Goal: Information Seeking & Learning: Learn about a topic

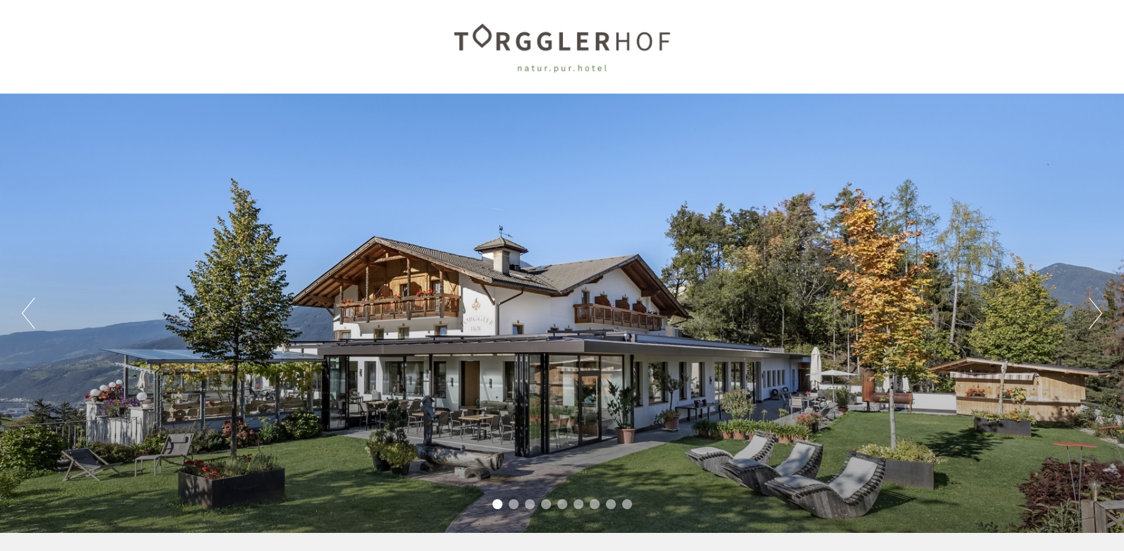
drag, startPoint x: 1122, startPoint y: 46, endPoint x: 1120, endPoint y: 192, distance: 146.5
click at [1120, 192] on div "Previous Next 1 2 3 4 5 6 7 8 9" at bounding box center [562, 266] width 1124 height 532
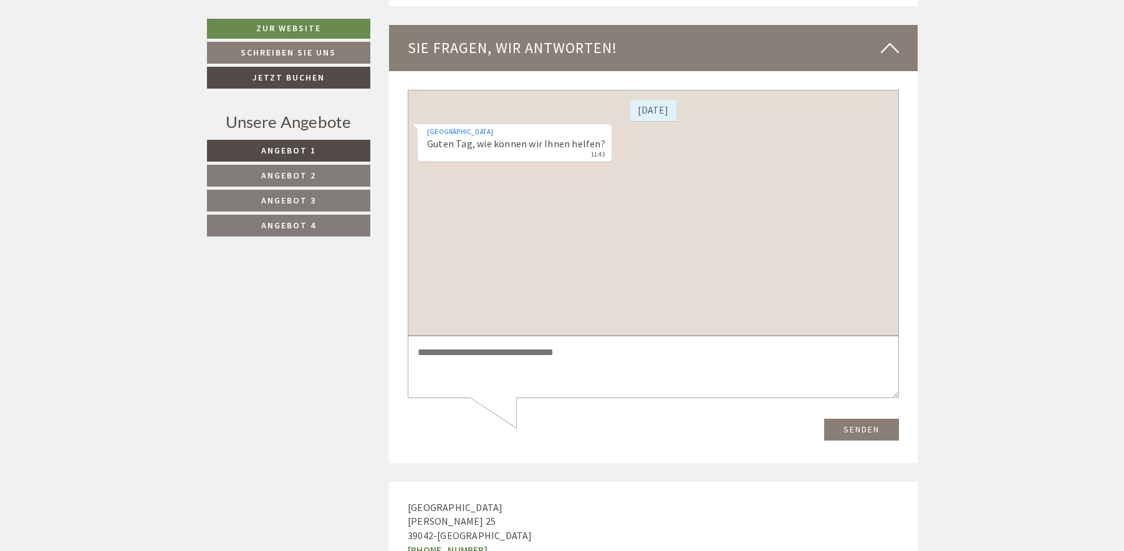
scroll to position [4662, 0]
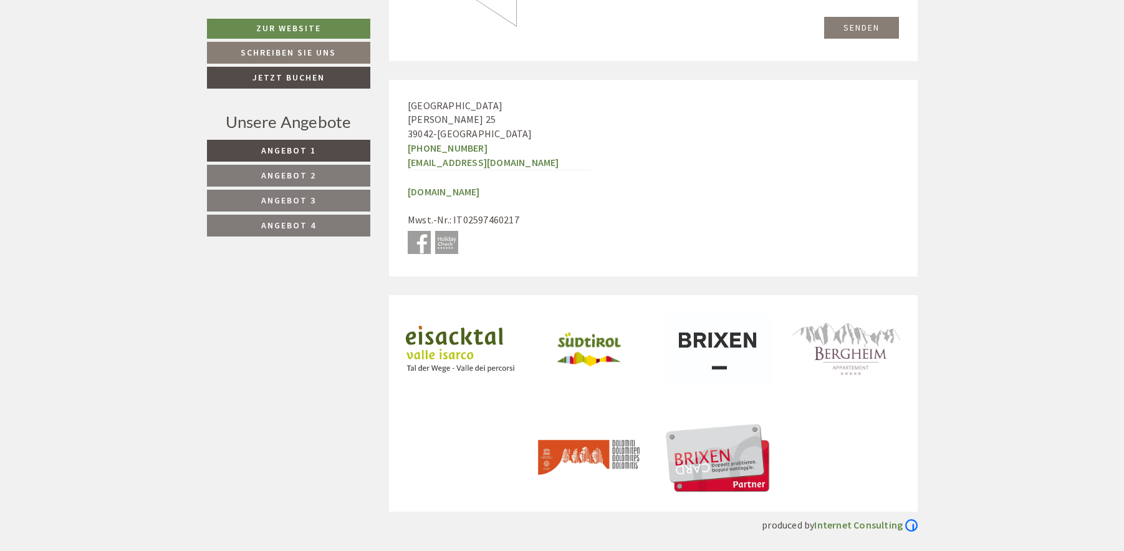
click at [291, 198] on span "Angebot 3" at bounding box center [288, 200] width 55 height 11
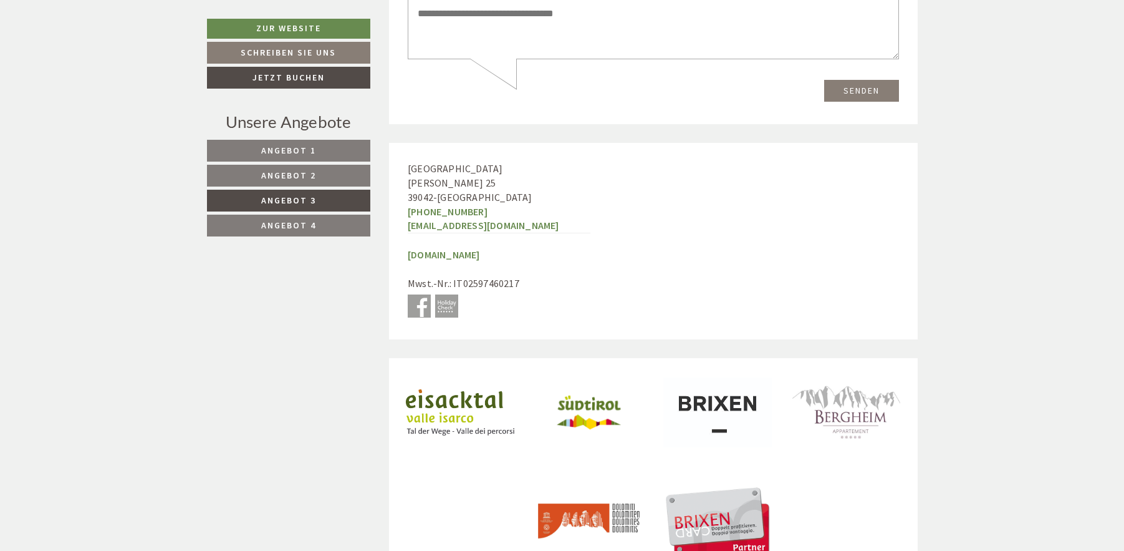
scroll to position [3038, 0]
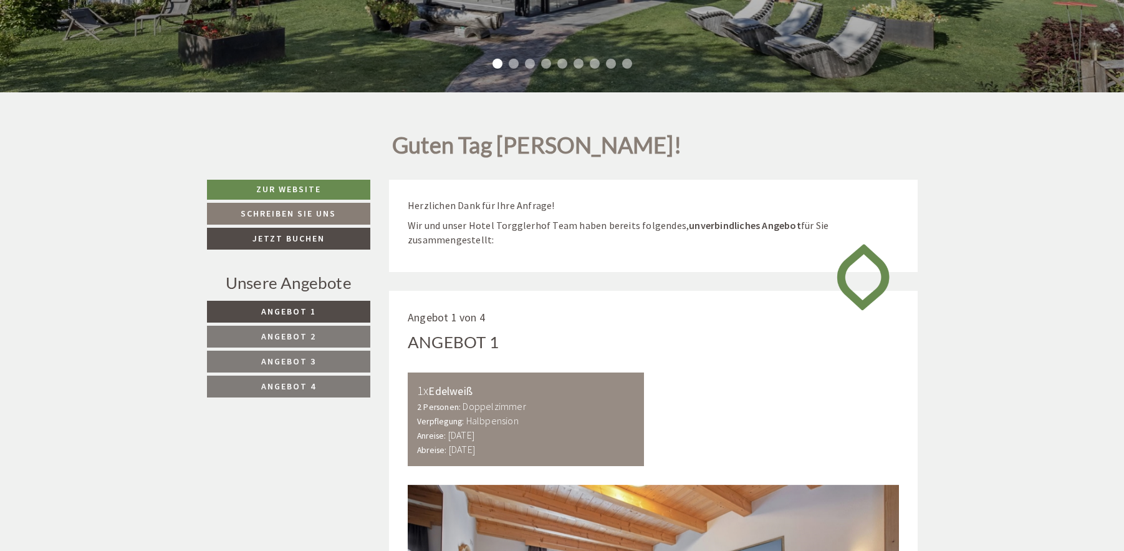
scroll to position [561, 0]
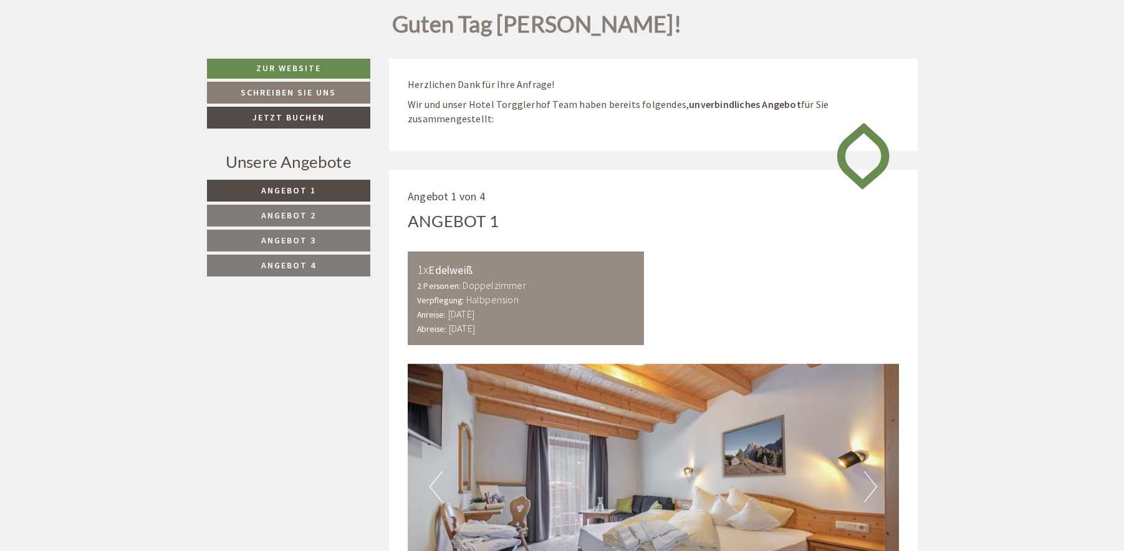
click at [289, 239] on span "Angebot 3" at bounding box center [288, 239] width 55 height 11
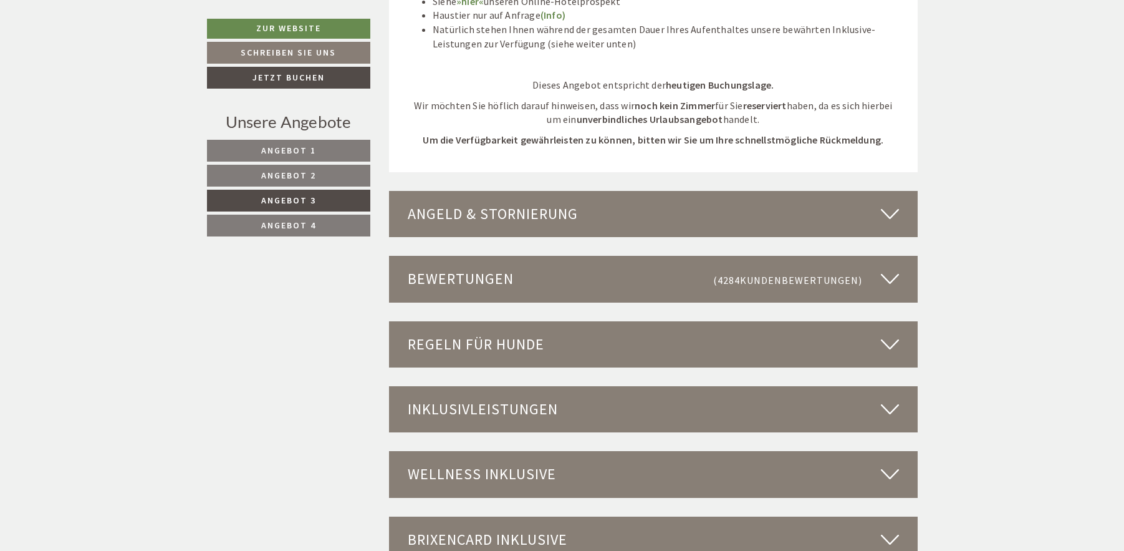
scroll to position [1728, 0]
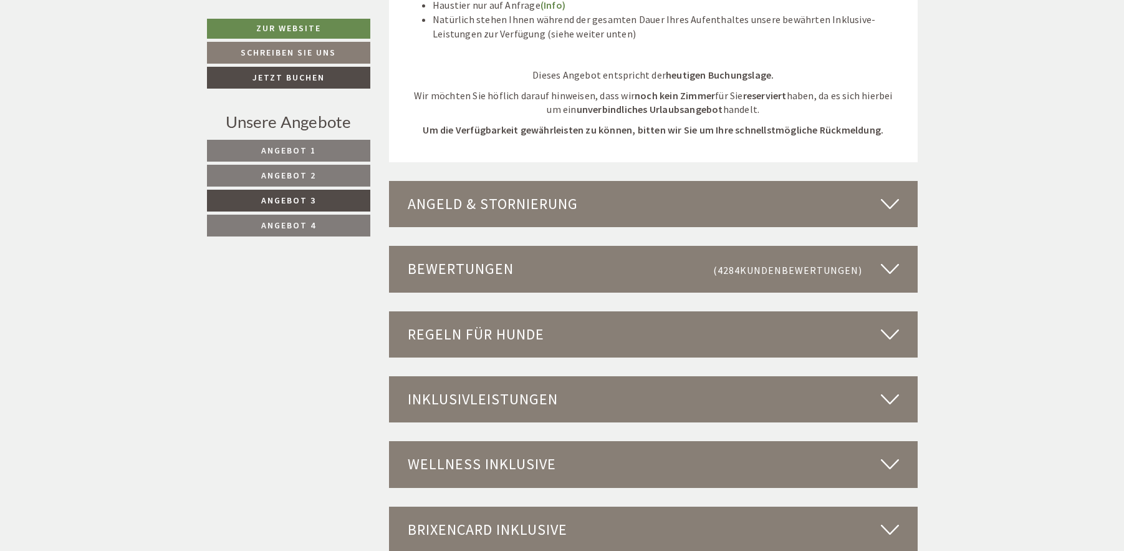
click at [526, 479] on div "Wellness inklusive" at bounding box center [653, 464] width 529 height 46
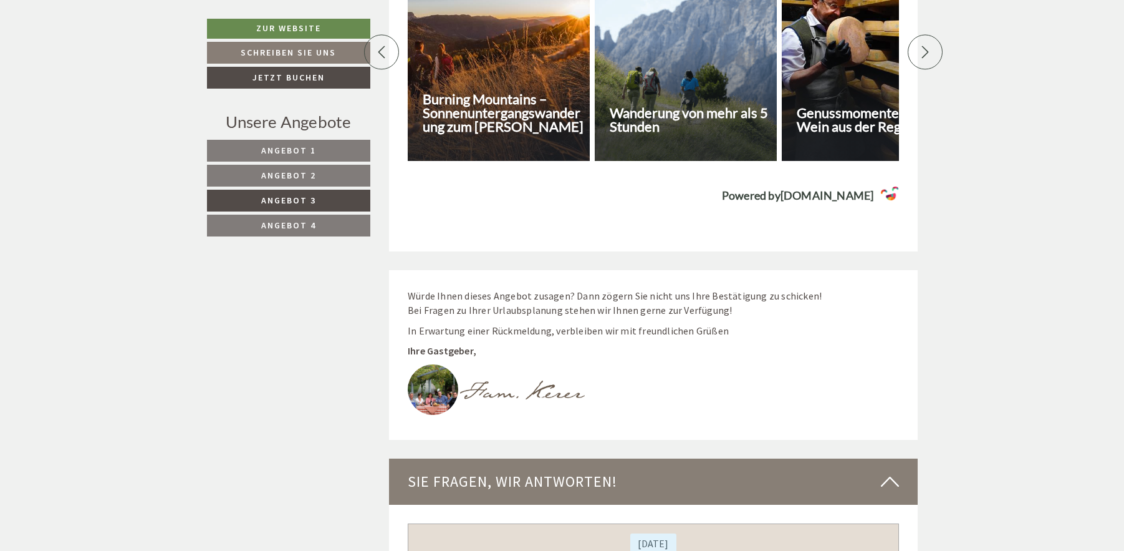
scroll to position [3537, 0]
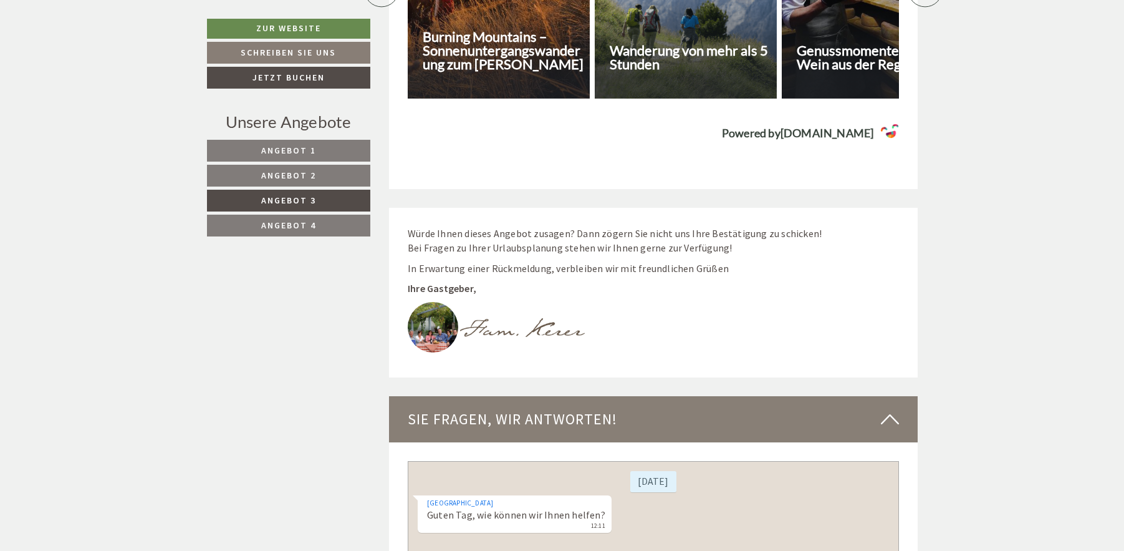
click at [599, 396] on div "Sie fragen, wir antworten!" at bounding box center [653, 419] width 529 height 46
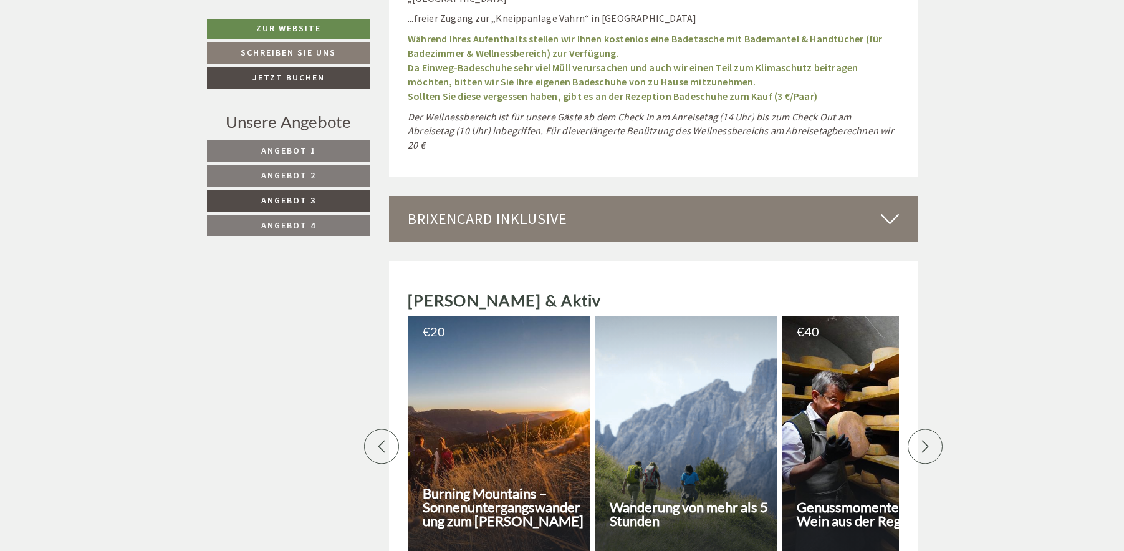
scroll to position [3038, 0]
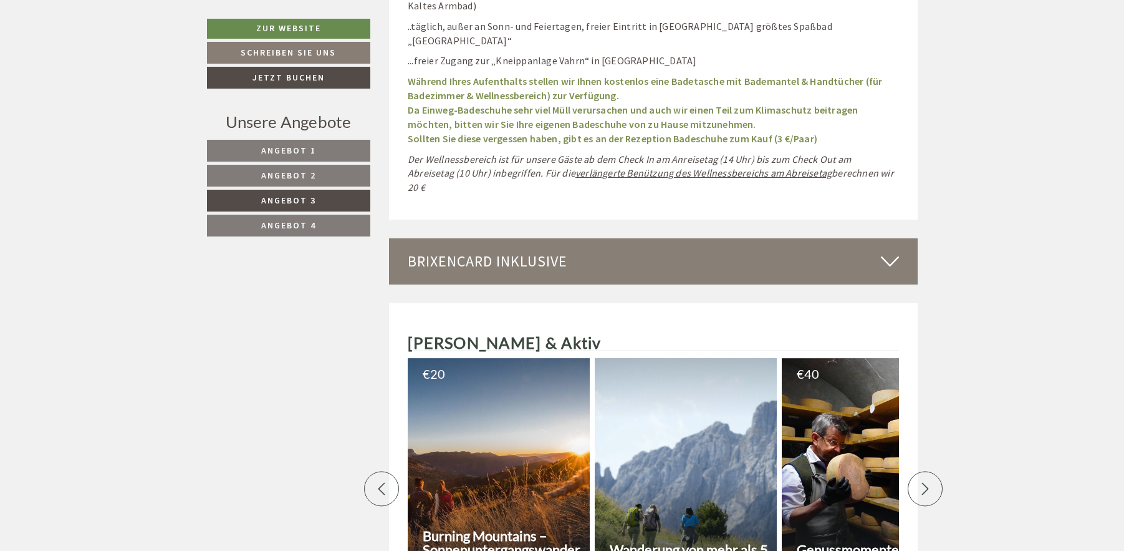
click at [571, 238] on div "BrixenCard inklusive" at bounding box center [653, 261] width 529 height 46
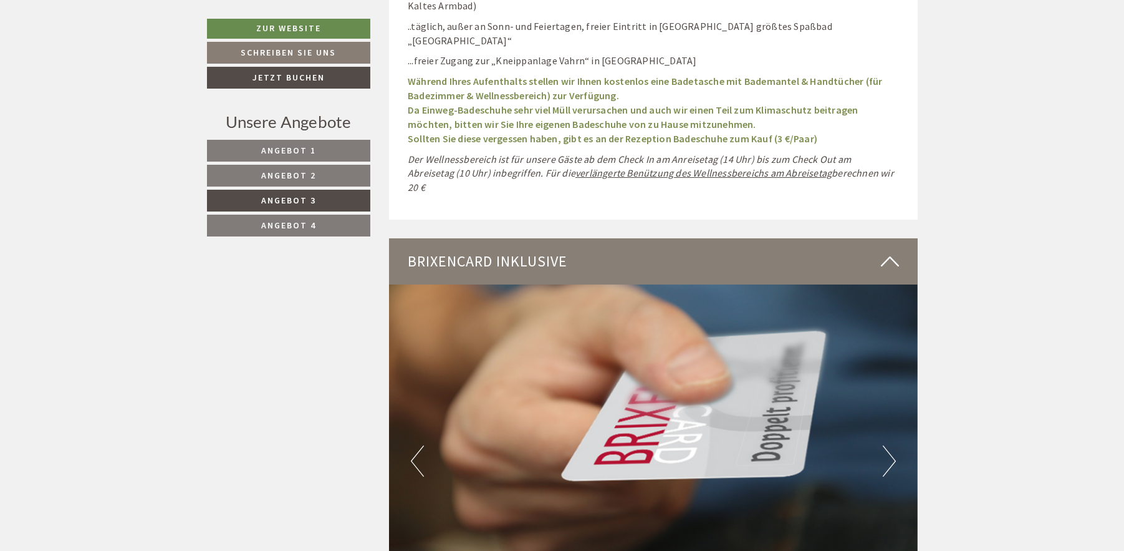
click at [567, 238] on div "BrixenCard inklusive" at bounding box center [653, 261] width 529 height 46
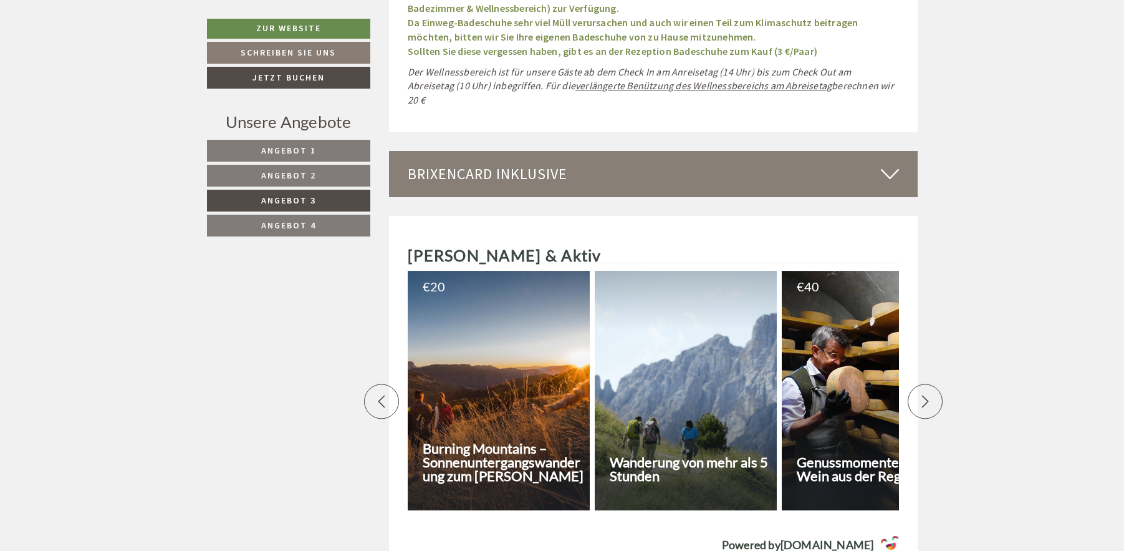
scroll to position [3162, 0]
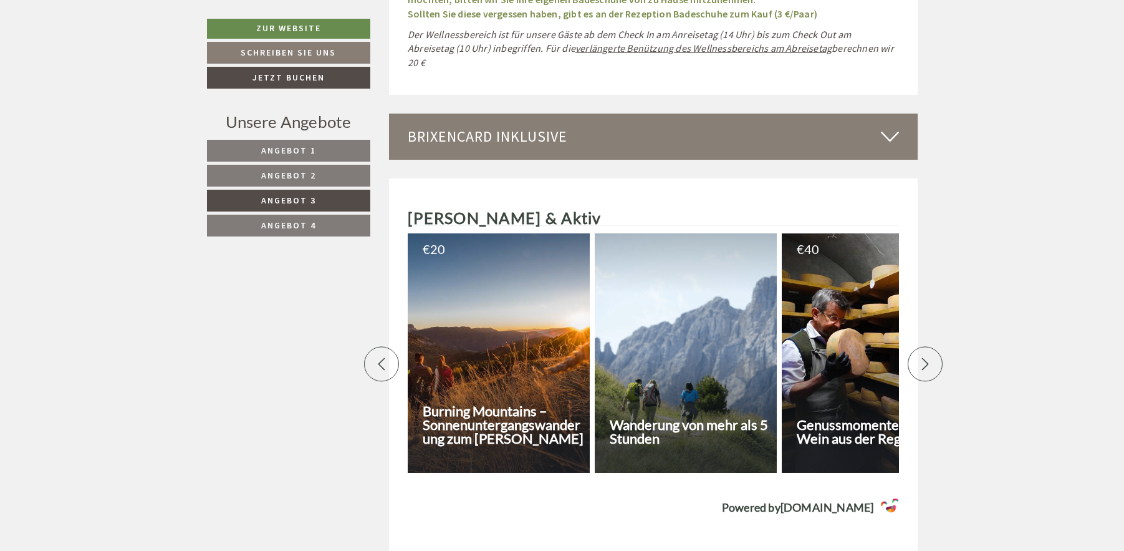
click at [730, 113] on div "BrixenCard inklusive" at bounding box center [653, 136] width 529 height 46
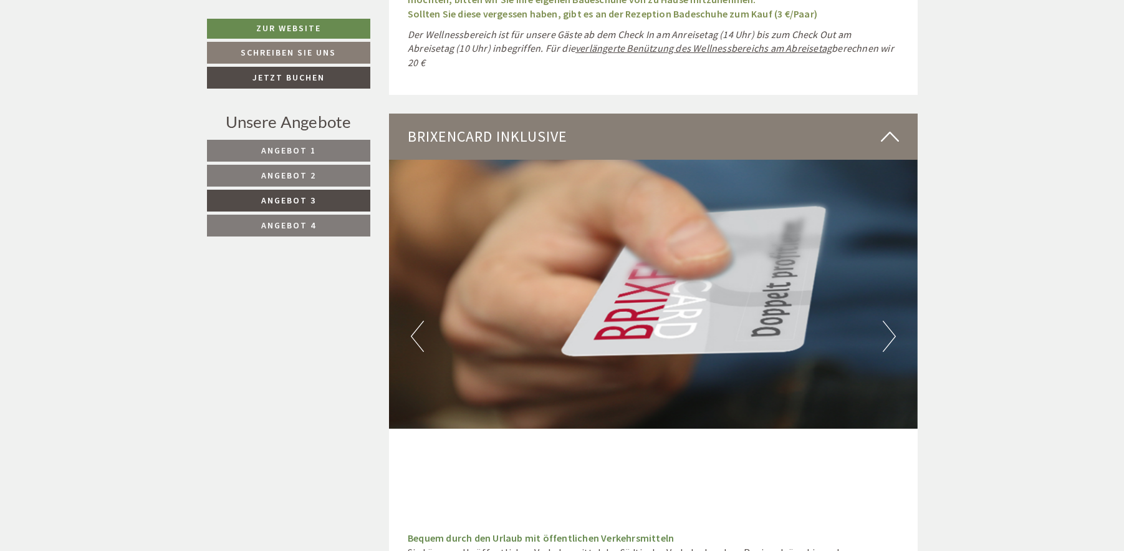
click at [892, 320] on button "Next" at bounding box center [889, 335] width 13 height 31
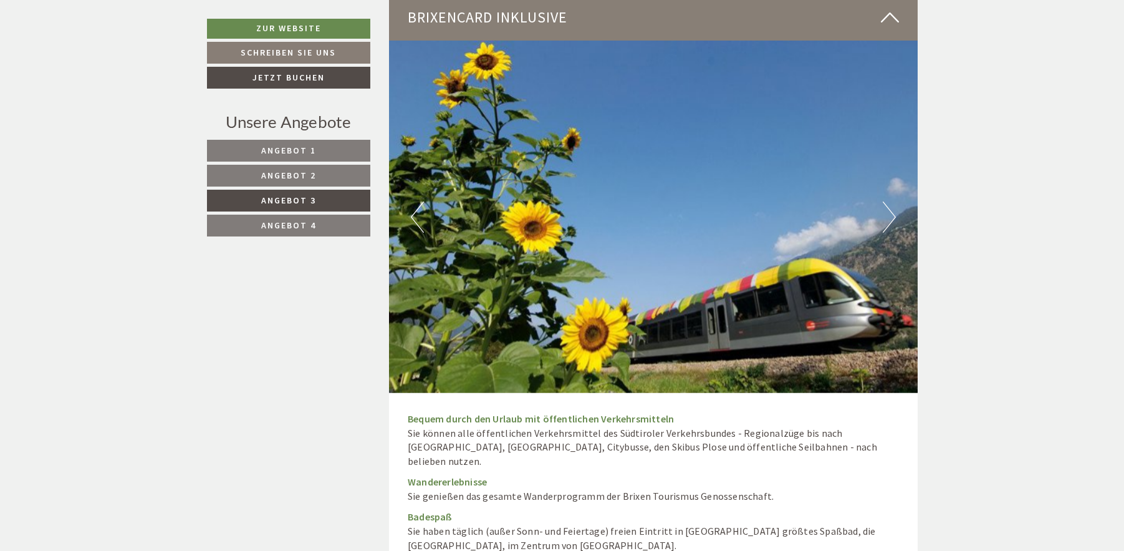
scroll to position [3287, 0]
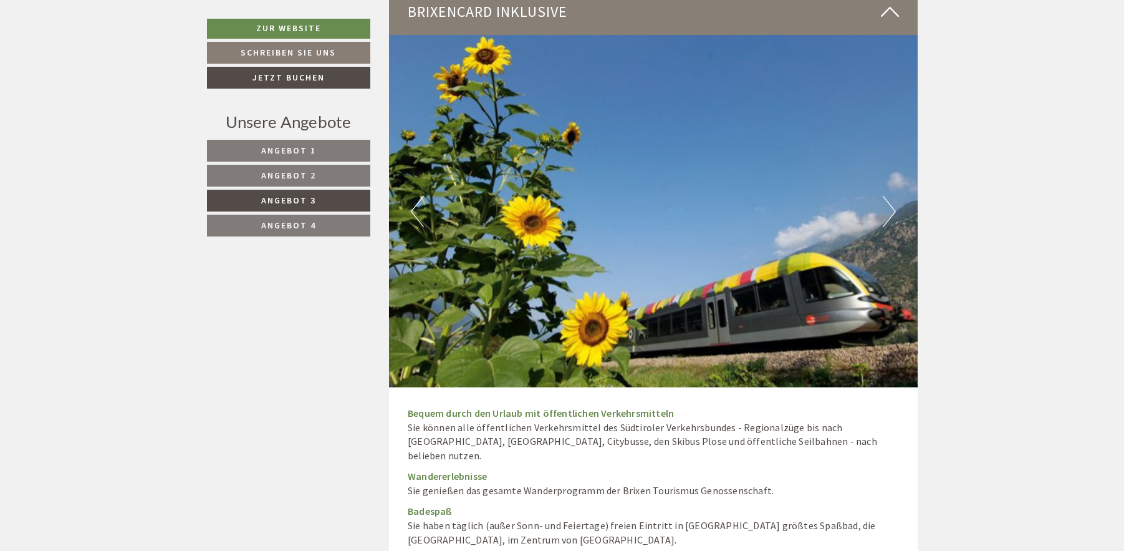
click at [892, 196] on button "Next" at bounding box center [889, 211] width 13 height 31
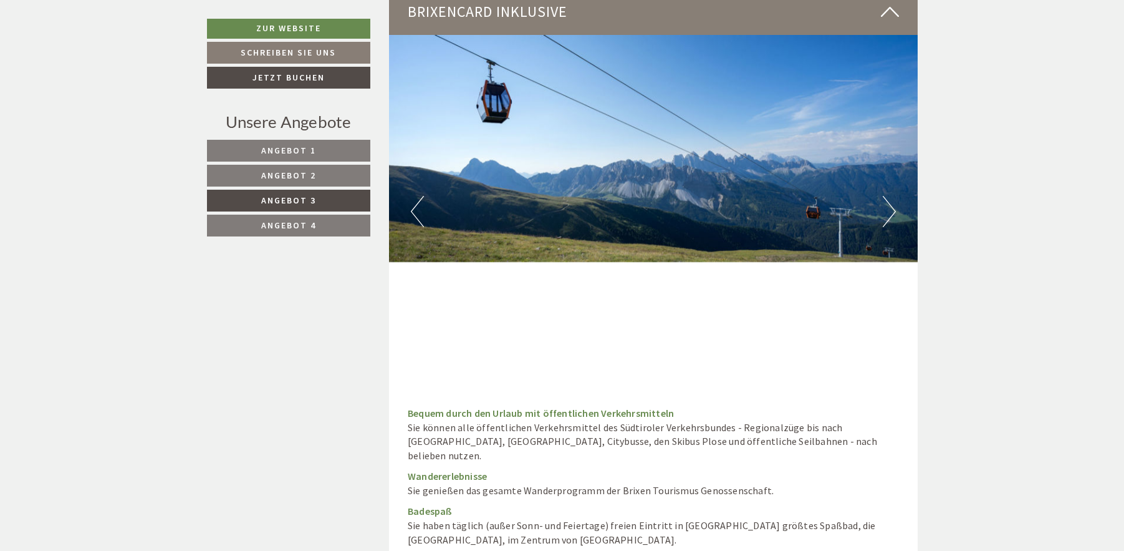
click at [892, 196] on button "Next" at bounding box center [889, 211] width 13 height 31
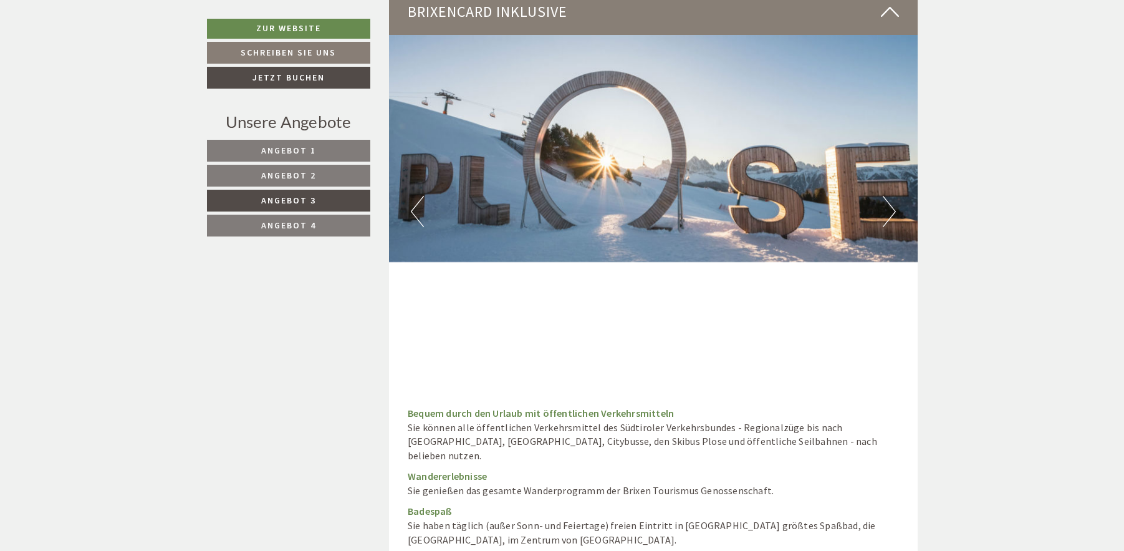
click at [892, 196] on button "Next" at bounding box center [889, 211] width 13 height 31
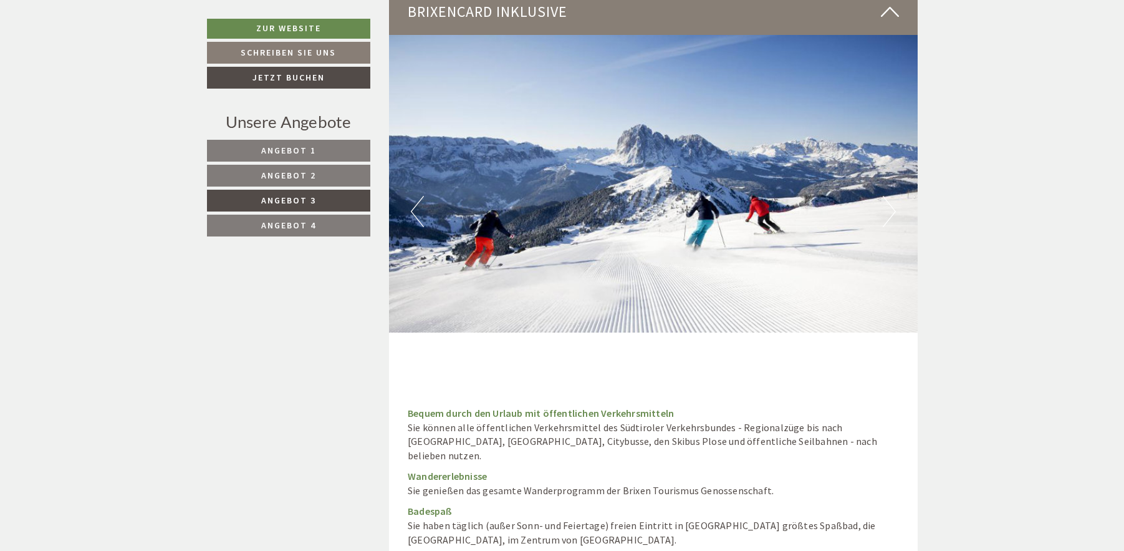
click at [892, 196] on button "Next" at bounding box center [889, 211] width 13 height 31
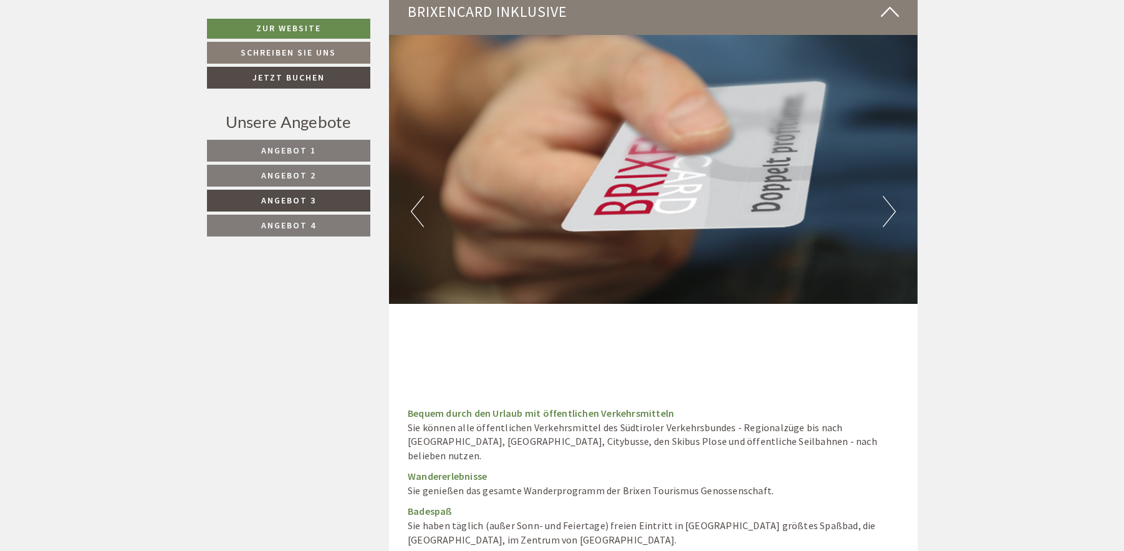
click at [892, 196] on button "Next" at bounding box center [889, 211] width 13 height 31
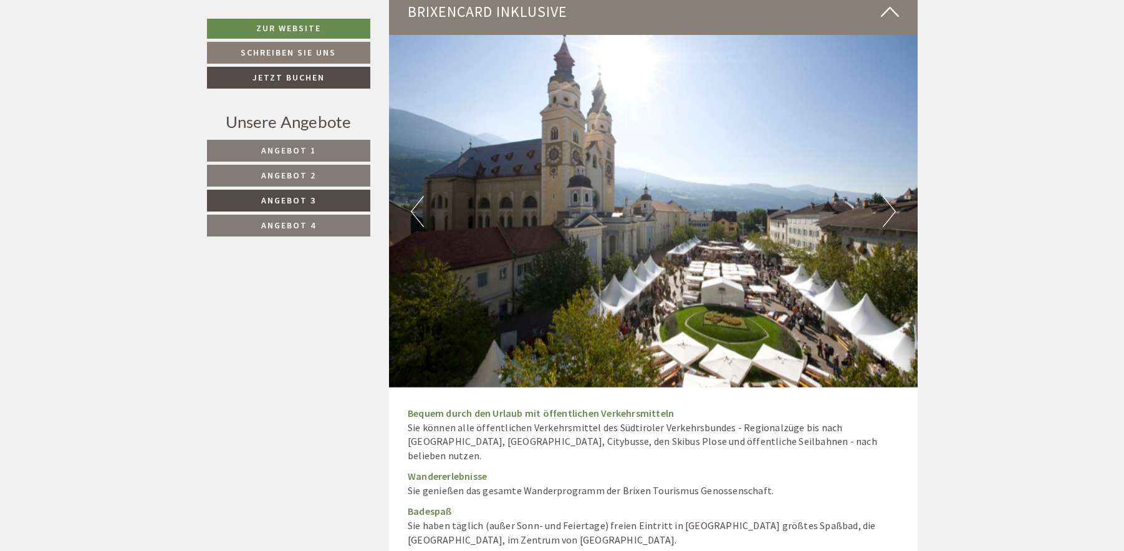
click at [891, 196] on button "Next" at bounding box center [889, 211] width 13 height 31
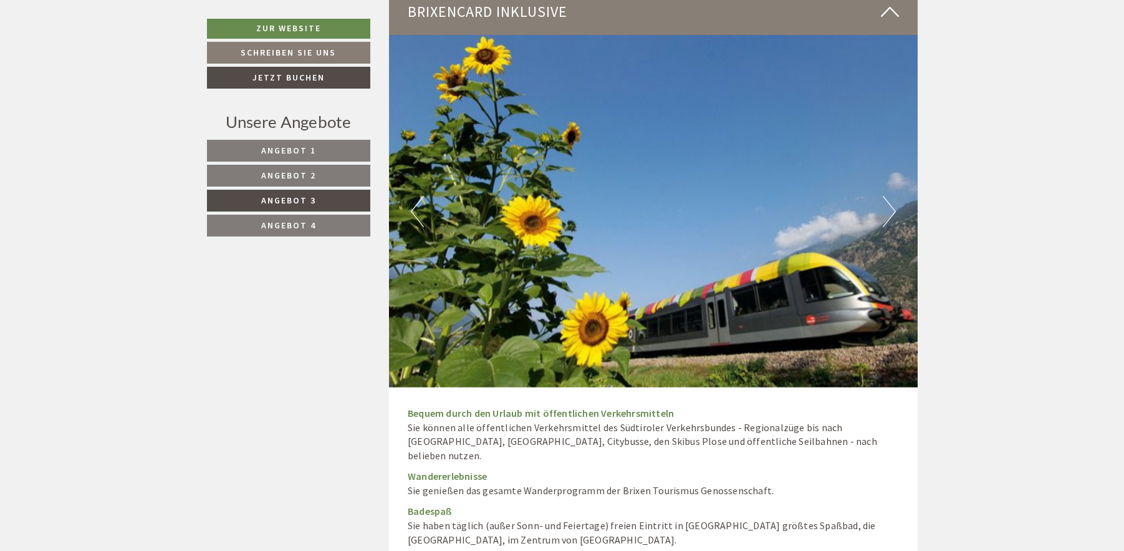
click at [885, 196] on button "Next" at bounding box center [889, 211] width 13 height 31
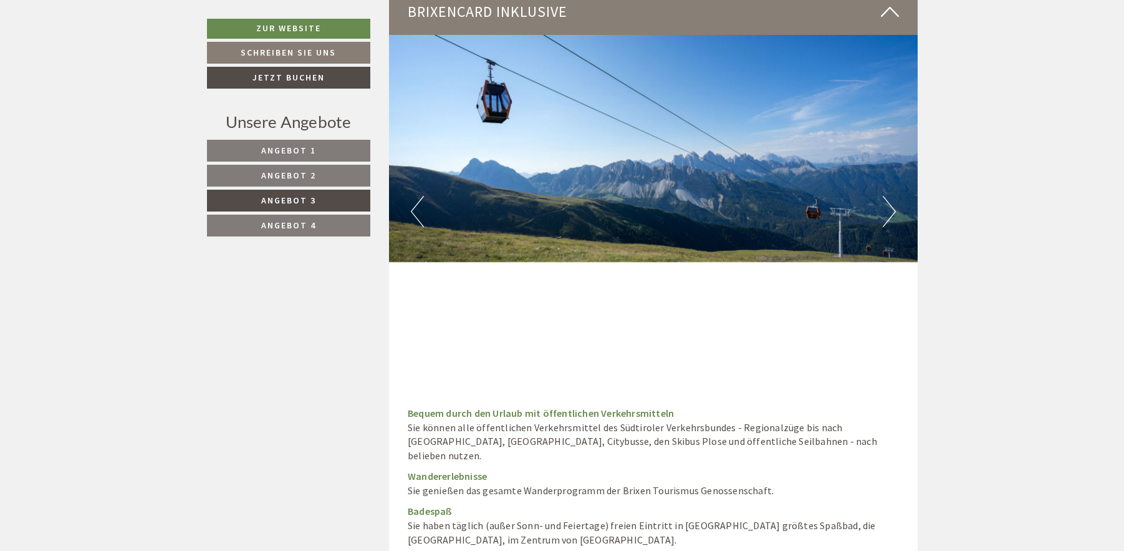
click at [880, 183] on img at bounding box center [653, 148] width 529 height 227
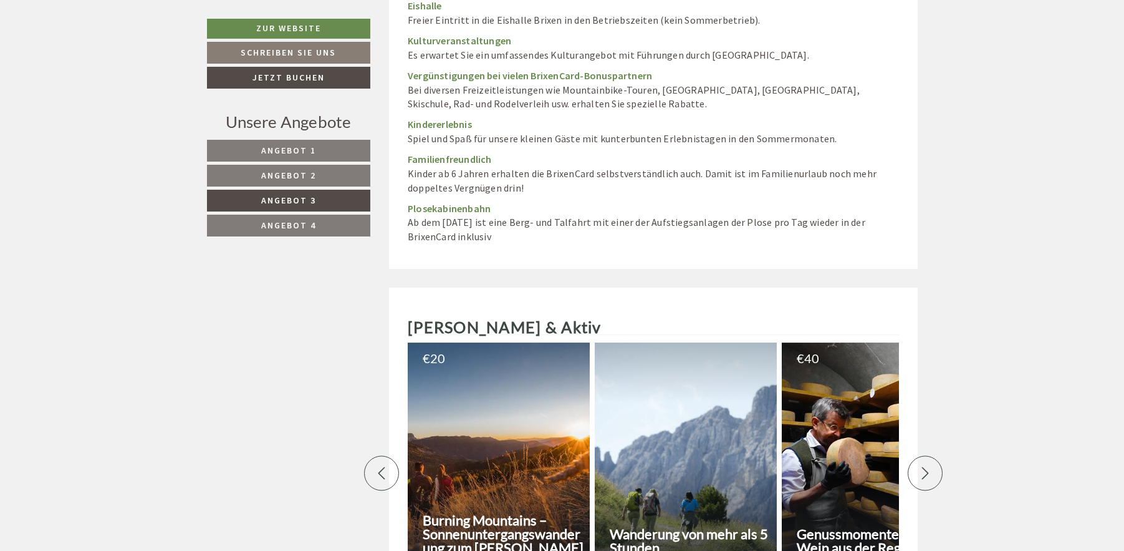
scroll to position [3848, 0]
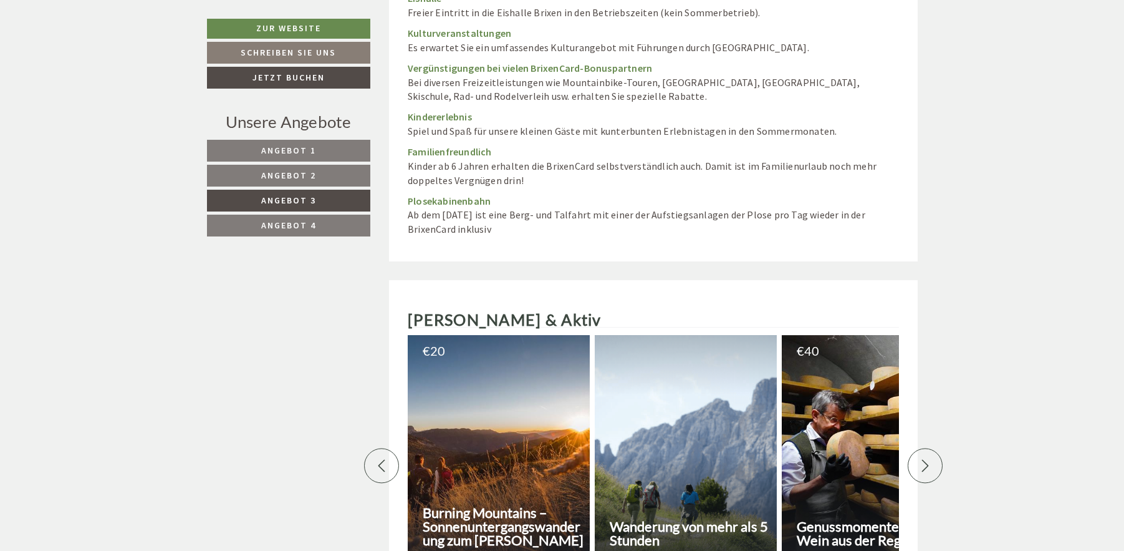
click at [448, 426] on div at bounding box center [499, 454] width 182 height 239
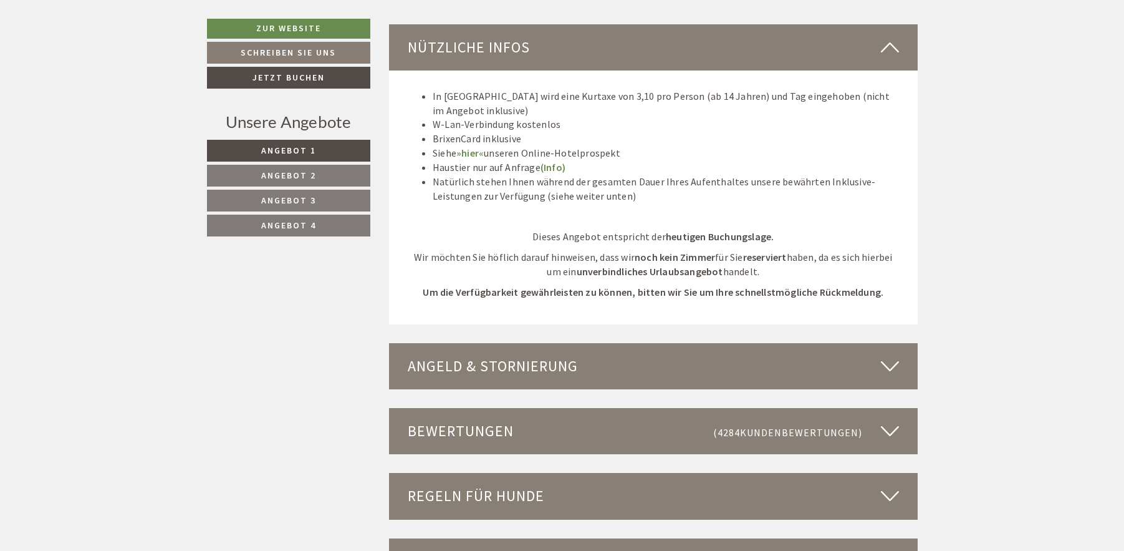
scroll to position [3358, 0]
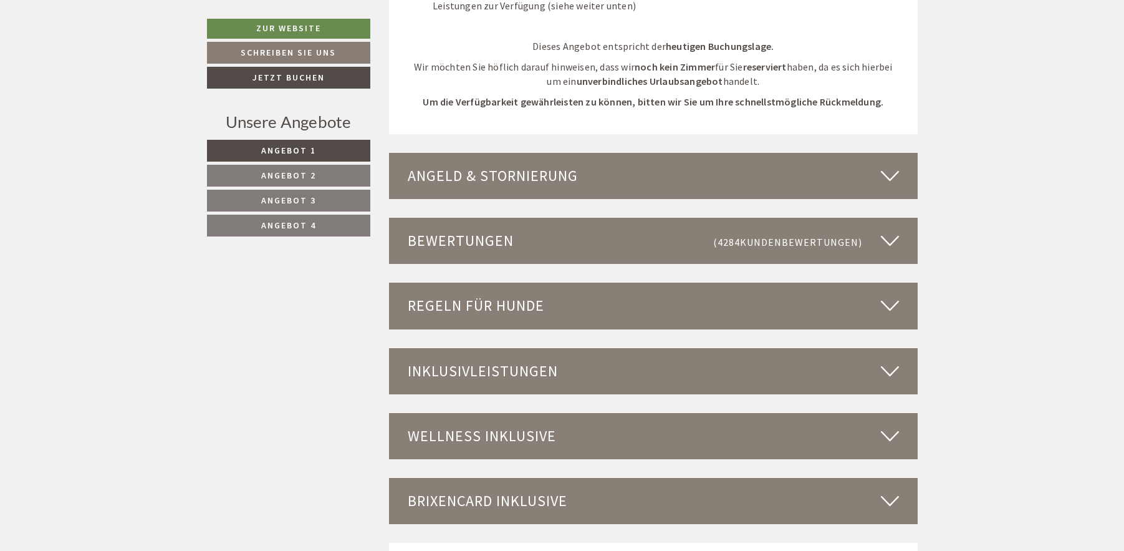
click at [509, 300] on div "Regeln für Hunde" at bounding box center [653, 305] width 529 height 46
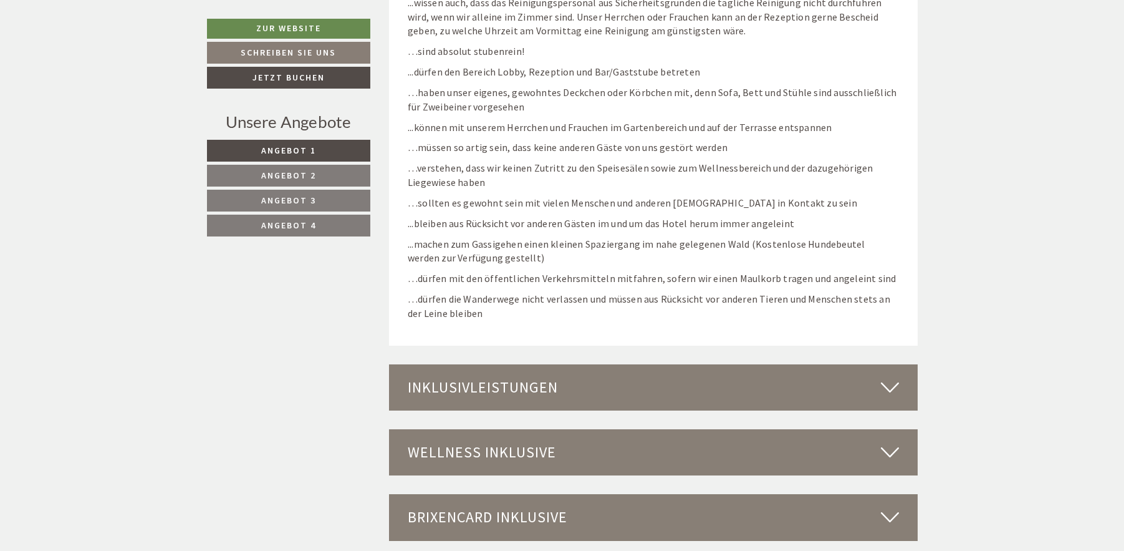
scroll to position [4168, 0]
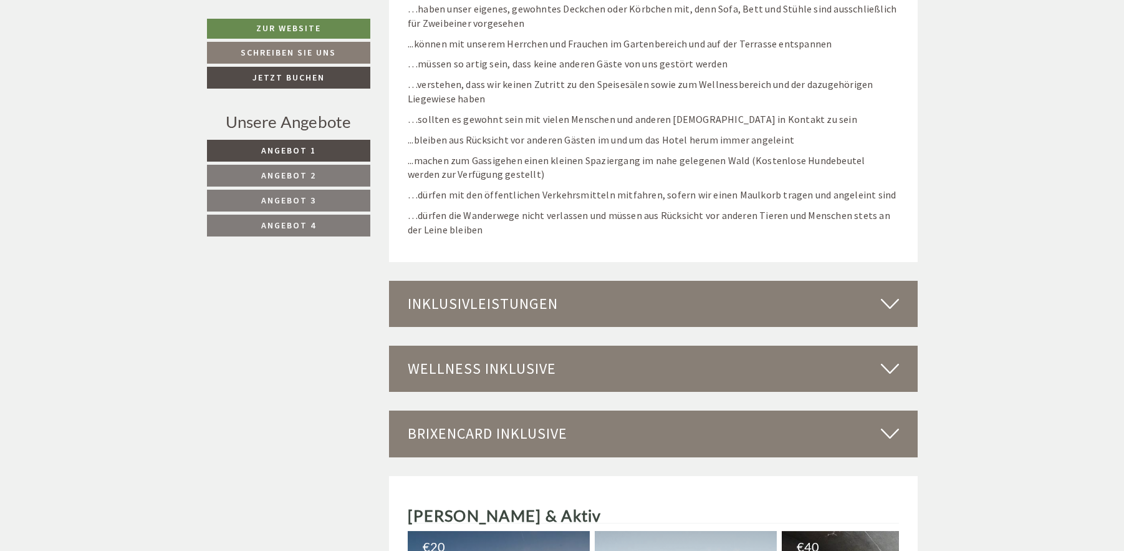
click at [515, 299] on div "Inklusivleistungen" at bounding box center [653, 304] width 529 height 46
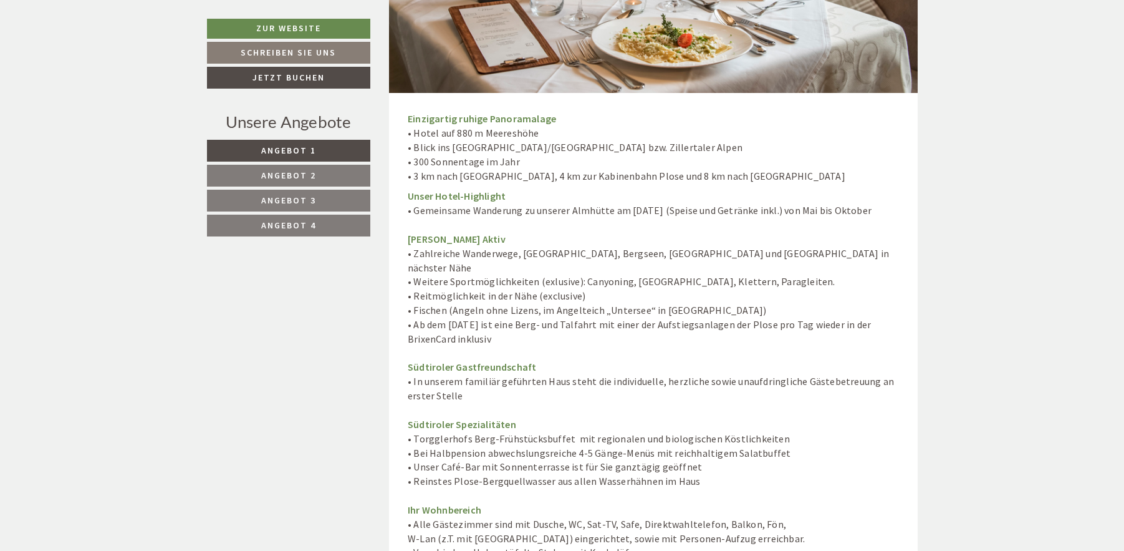
scroll to position [4667, 0]
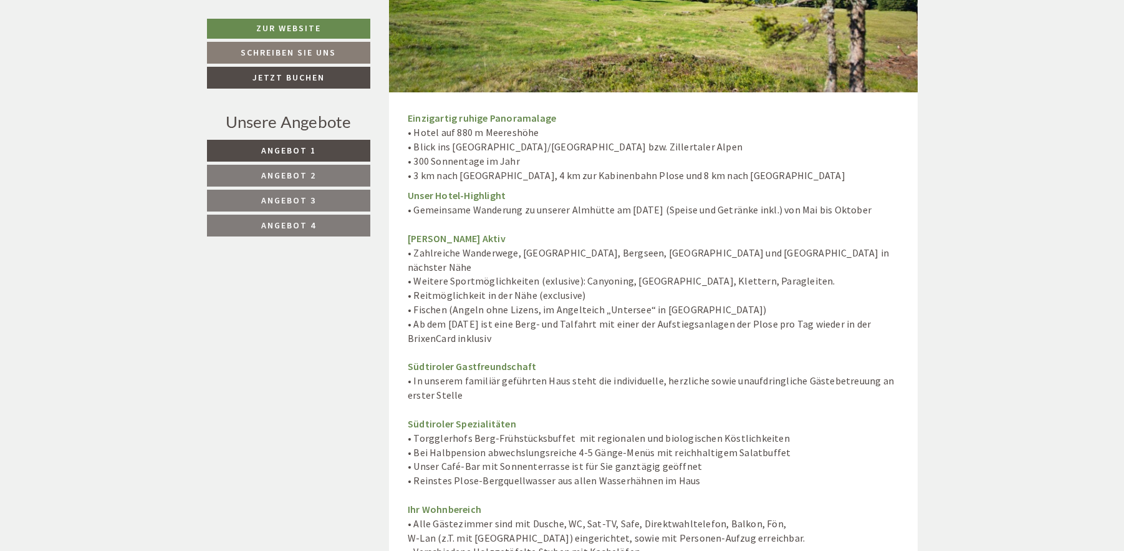
click at [289, 193] on link "Angebot 3" at bounding box center [288, 201] width 163 height 22
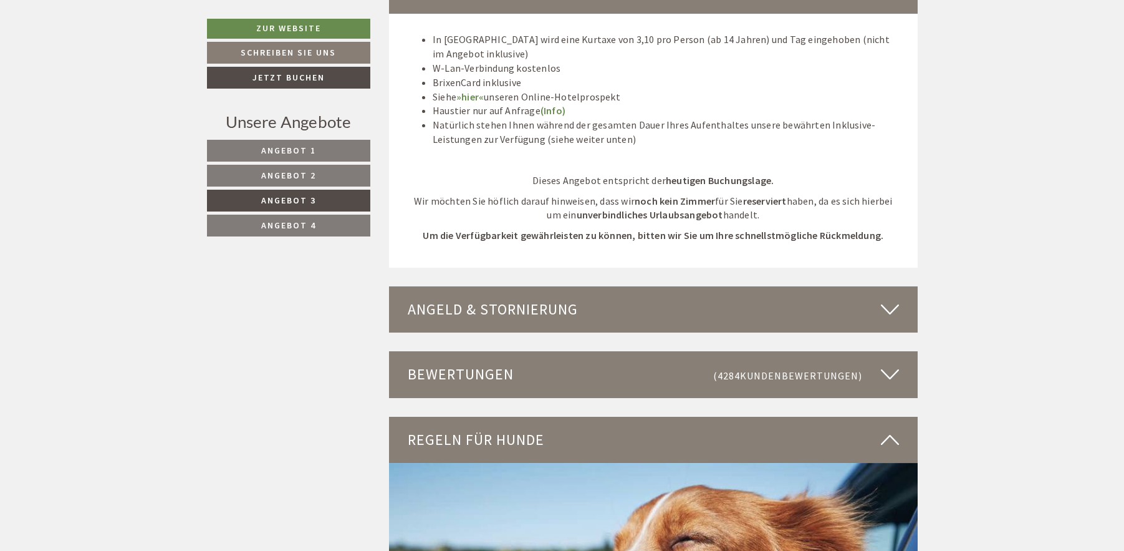
scroll to position [1728, 0]
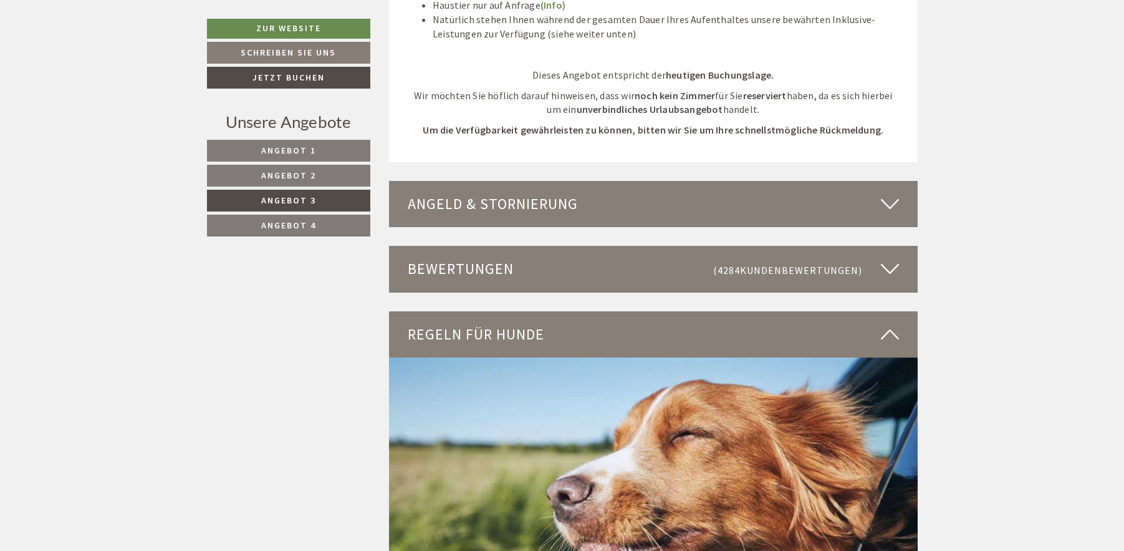
click at [526, 198] on div "Angeld & Stornierung" at bounding box center [653, 204] width 529 height 46
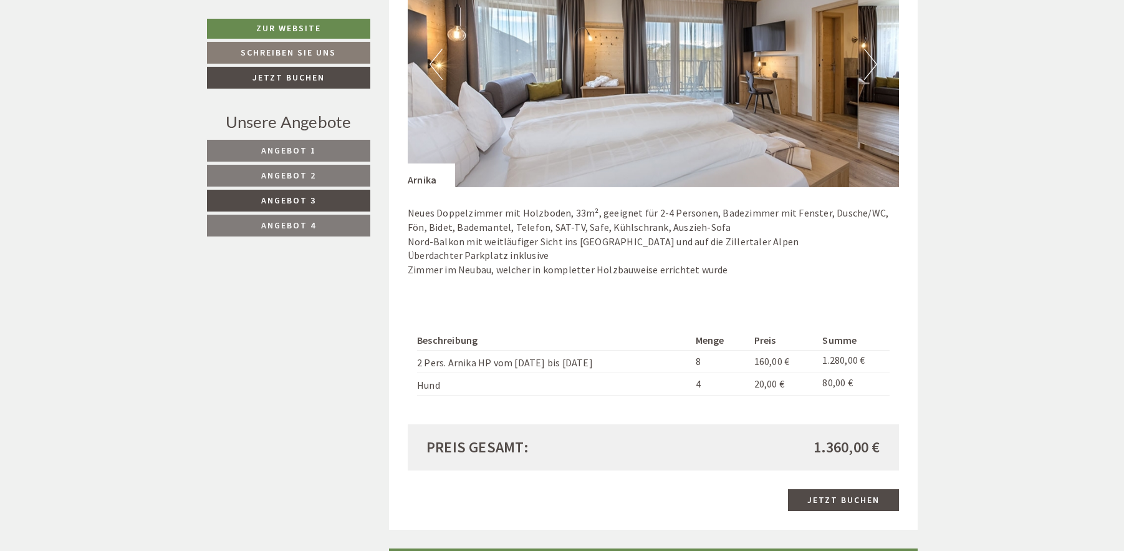
scroll to position [918, 0]
